Goal: Information Seeking & Learning: Learn about a topic

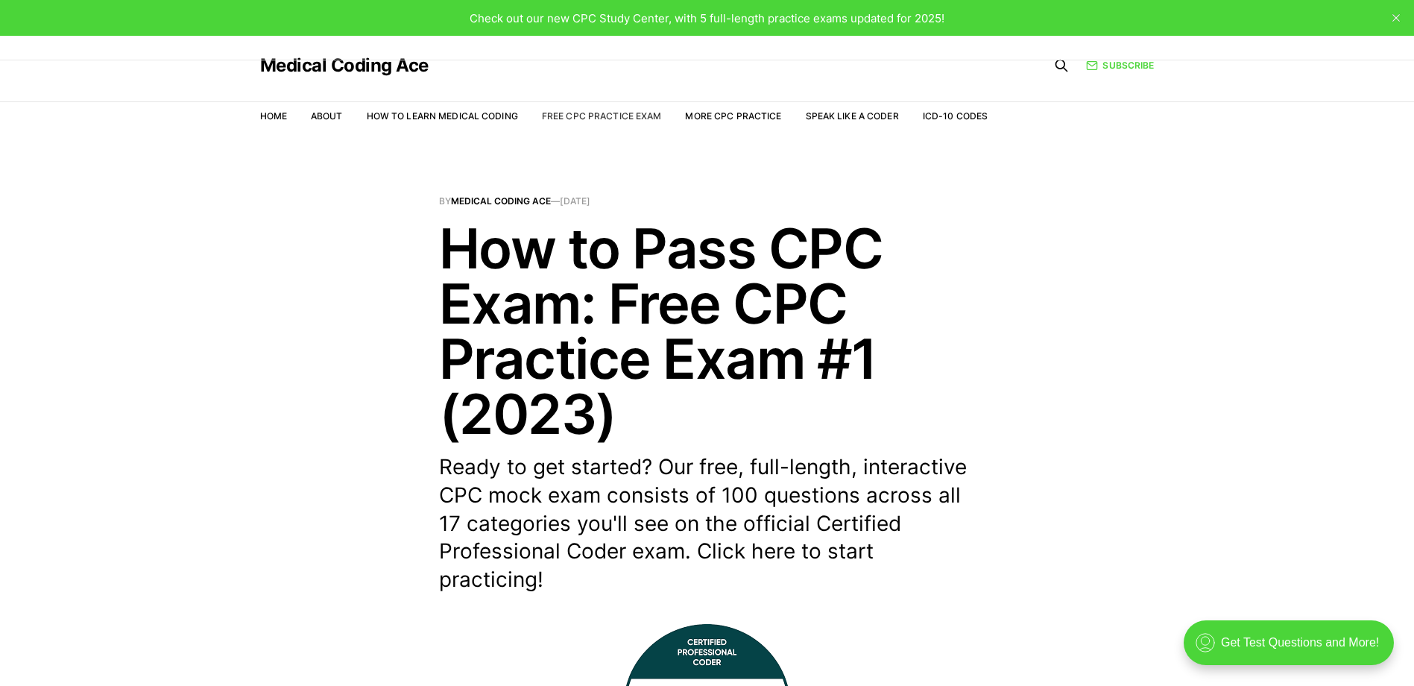
click at [569, 113] on link "Free CPC Practice Exam" at bounding box center [602, 115] width 120 height 11
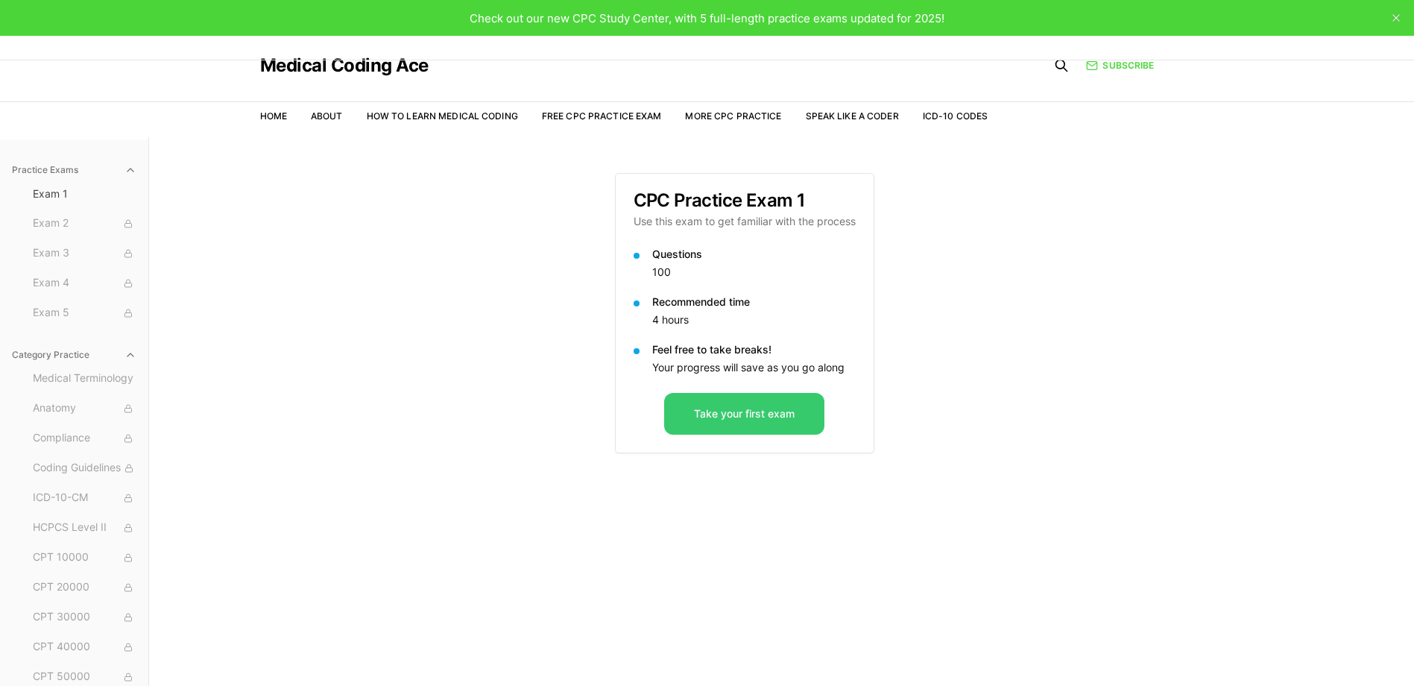
click at [777, 408] on button "Take your first exam" at bounding box center [744, 414] width 160 height 42
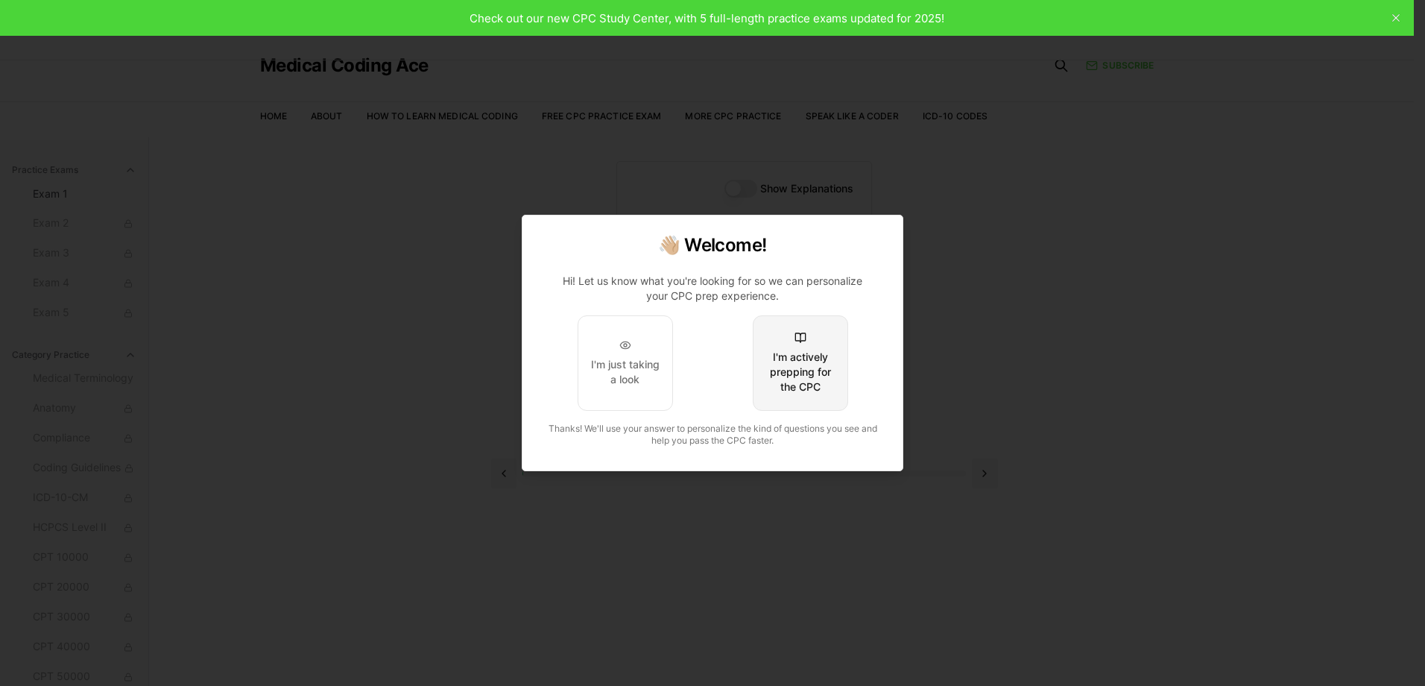
click at [814, 352] on div "I'm actively prepping for the CPC" at bounding box center [800, 372] width 70 height 45
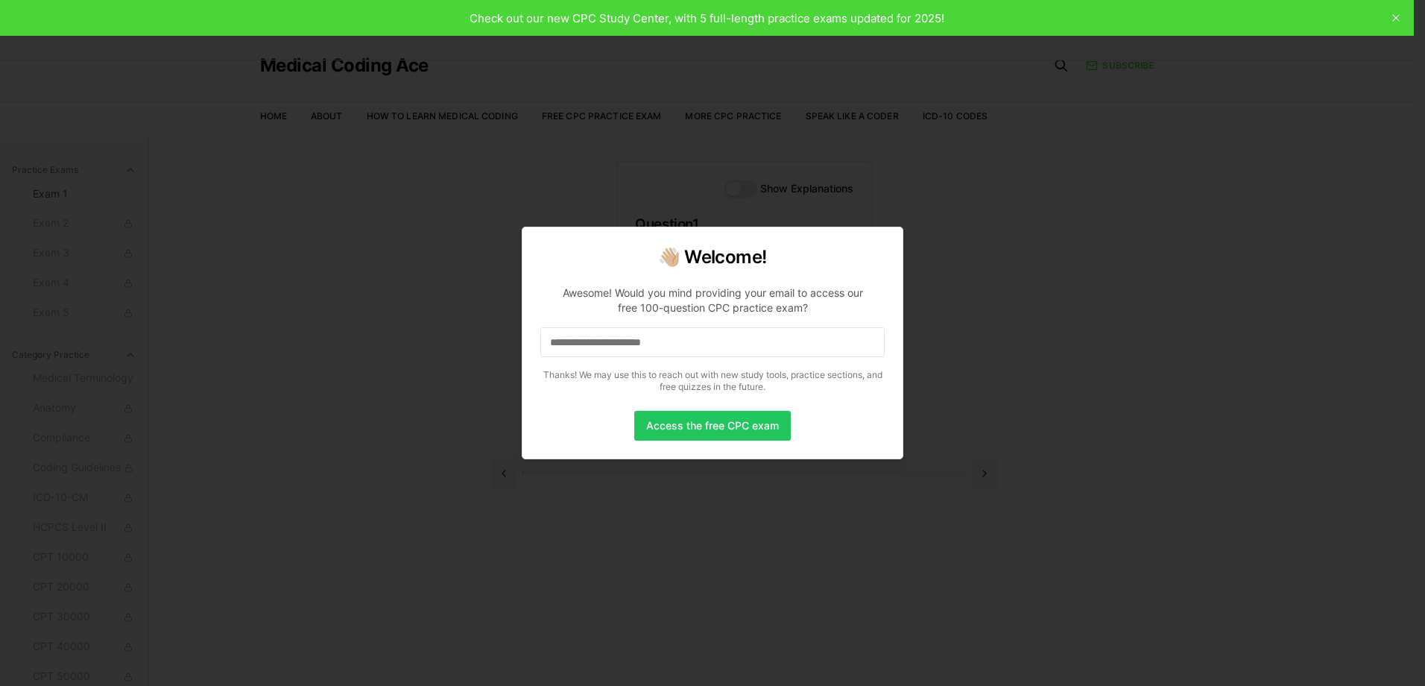
click at [1047, 216] on div at bounding box center [712, 343] width 1425 height 686
